Goal: Information Seeking & Learning: Learn about a topic

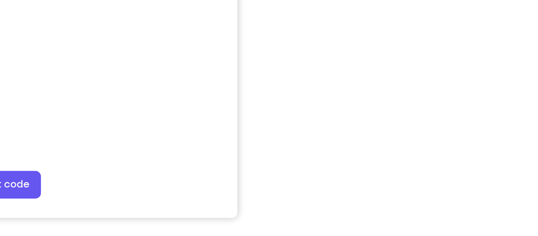
scroll to position [140, 0]
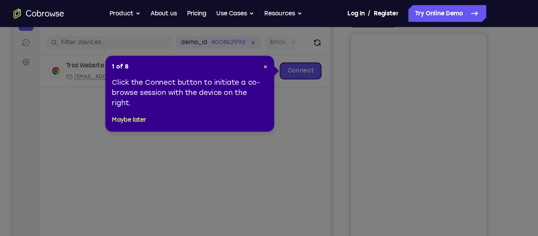
scroll to position [66, 0]
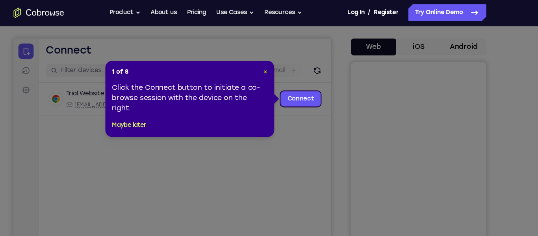
click at [283, 68] on span "×" at bounding box center [284, 67] width 4 height 7
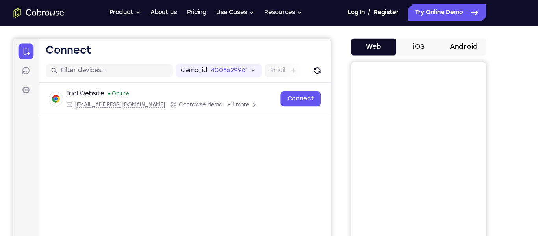
click at [464, 48] on button "Android" at bounding box center [468, 45] width 42 height 16
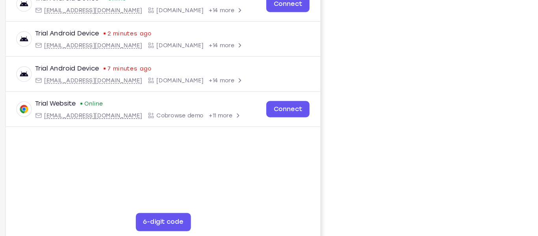
scroll to position [153, 0]
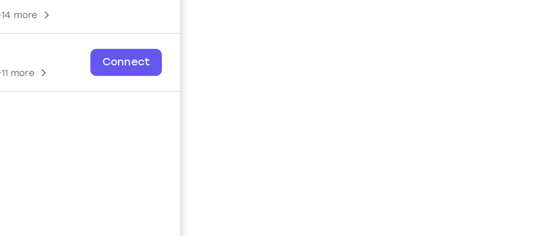
click at [519, 130] on div "Your Support Agent Your Customer Web iOS Android Next Steps We’d be happy to gi…" at bounding box center [269, 131] width 504 height 519
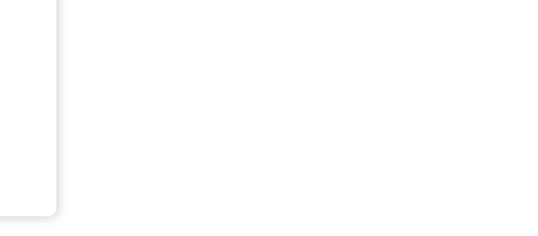
scroll to position [137, 0]
